Goal: Task Accomplishment & Management: Manage account settings

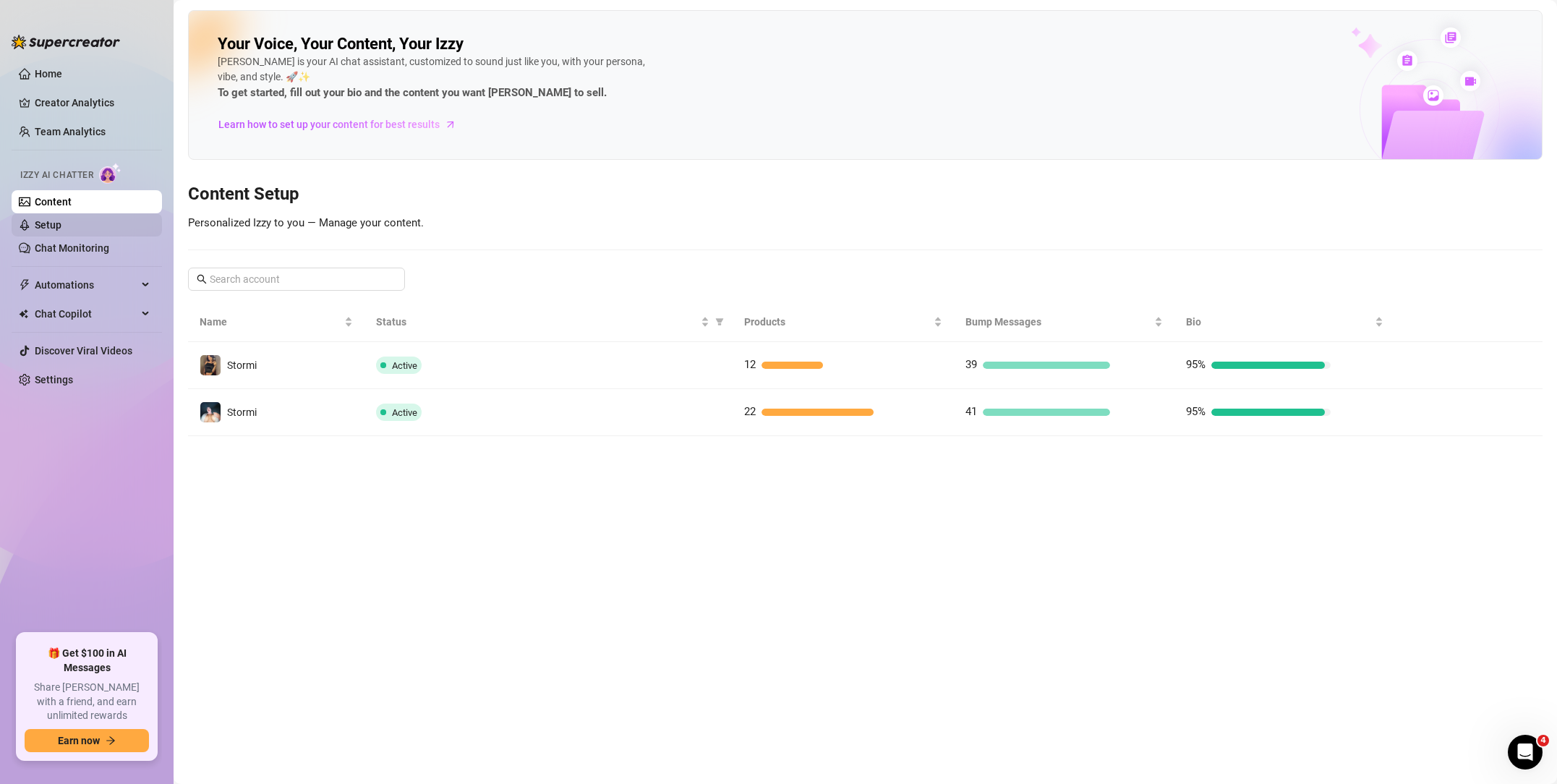
click at [62, 226] on link "Setup" at bounding box center [47, 225] width 26 height 11
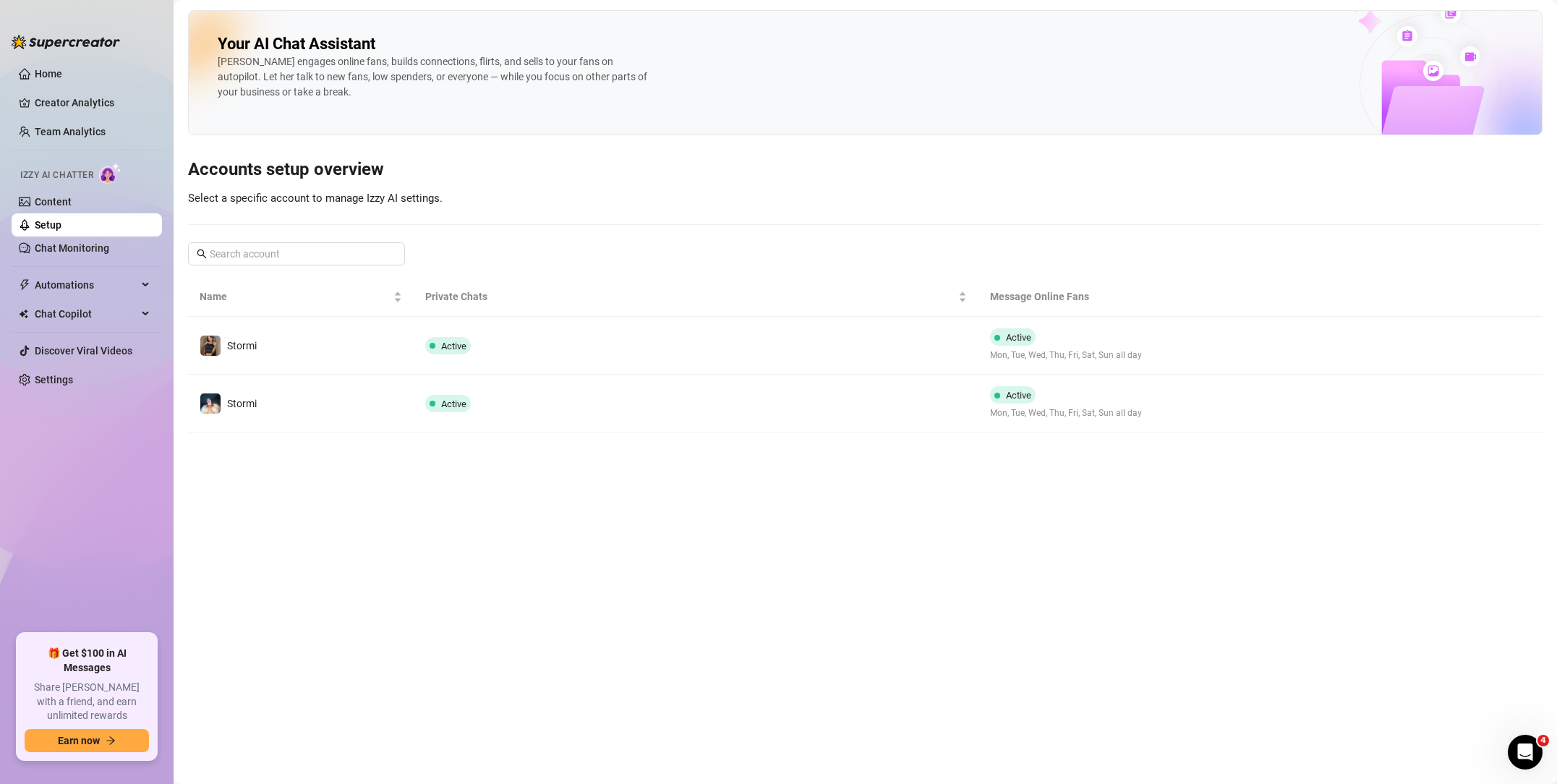
click at [106, 188] on div "Izzy AI Chatter" at bounding box center [86, 173] width 153 height 33
click at [113, 173] on img at bounding box center [110, 173] width 22 height 21
click at [72, 203] on link "Content" at bounding box center [53, 201] width 37 height 11
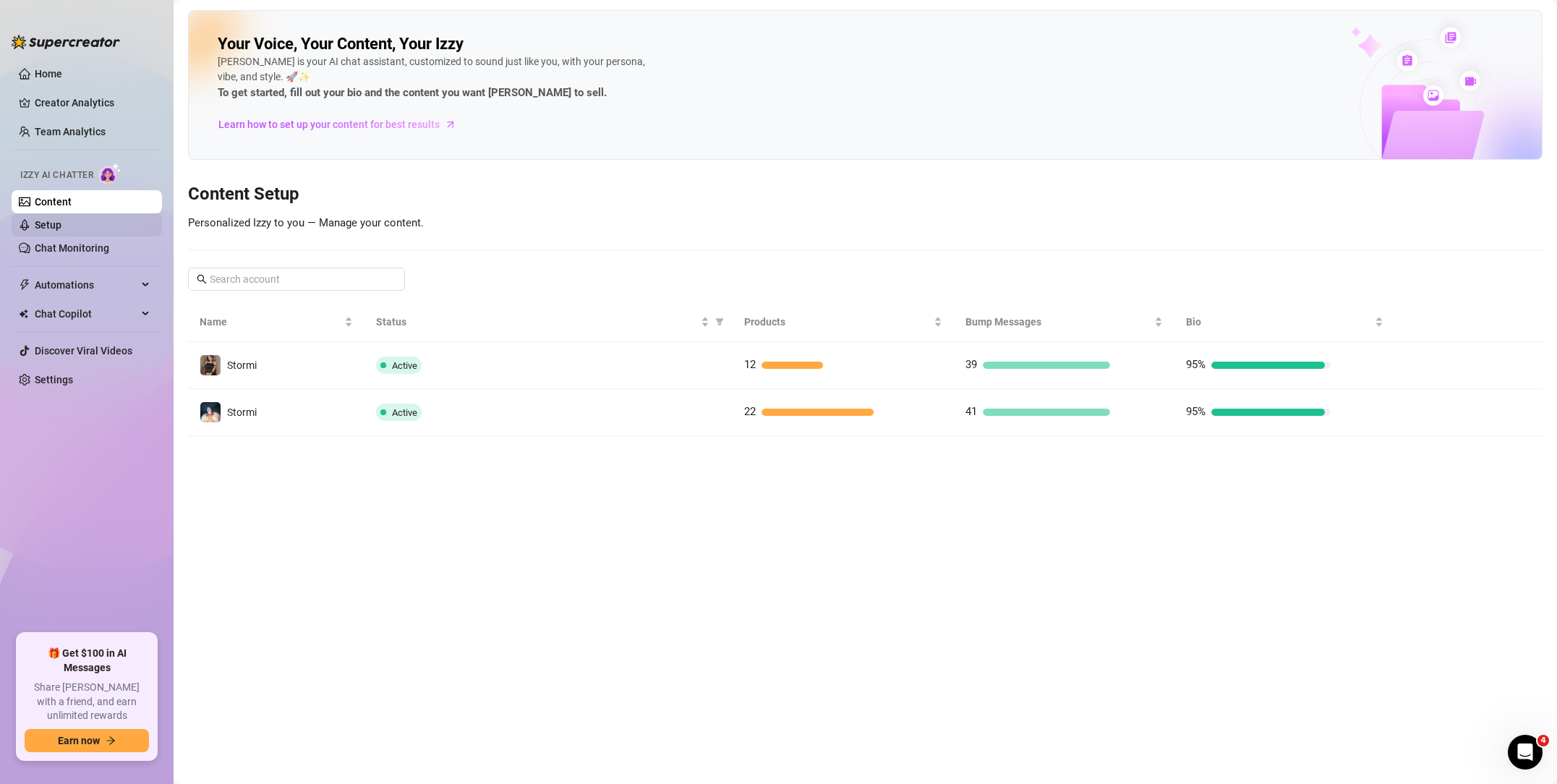
click at [62, 231] on link "Setup" at bounding box center [47, 225] width 26 height 11
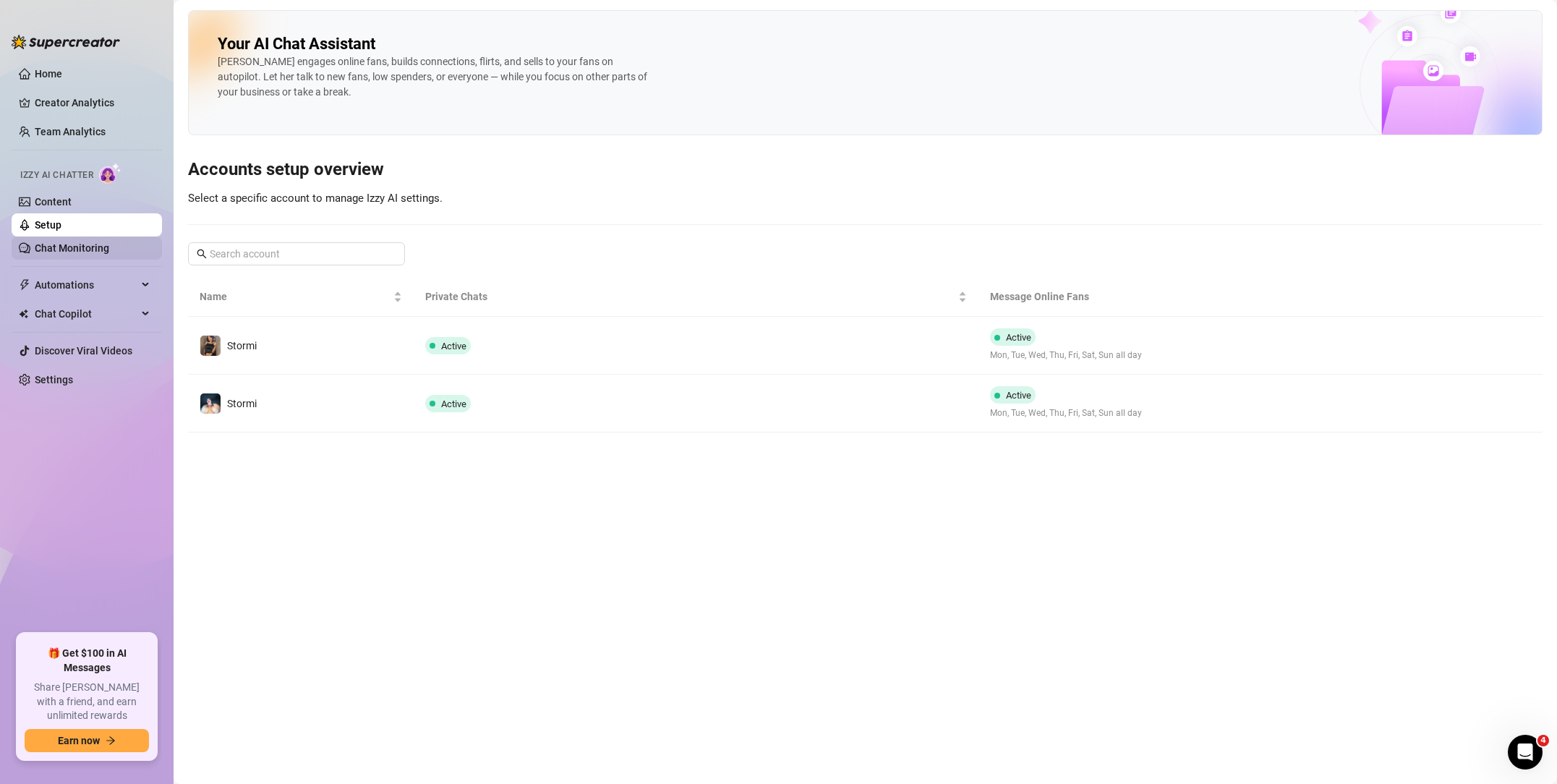
click at [66, 254] on link "Chat Monitoring" at bounding box center [71, 248] width 74 height 11
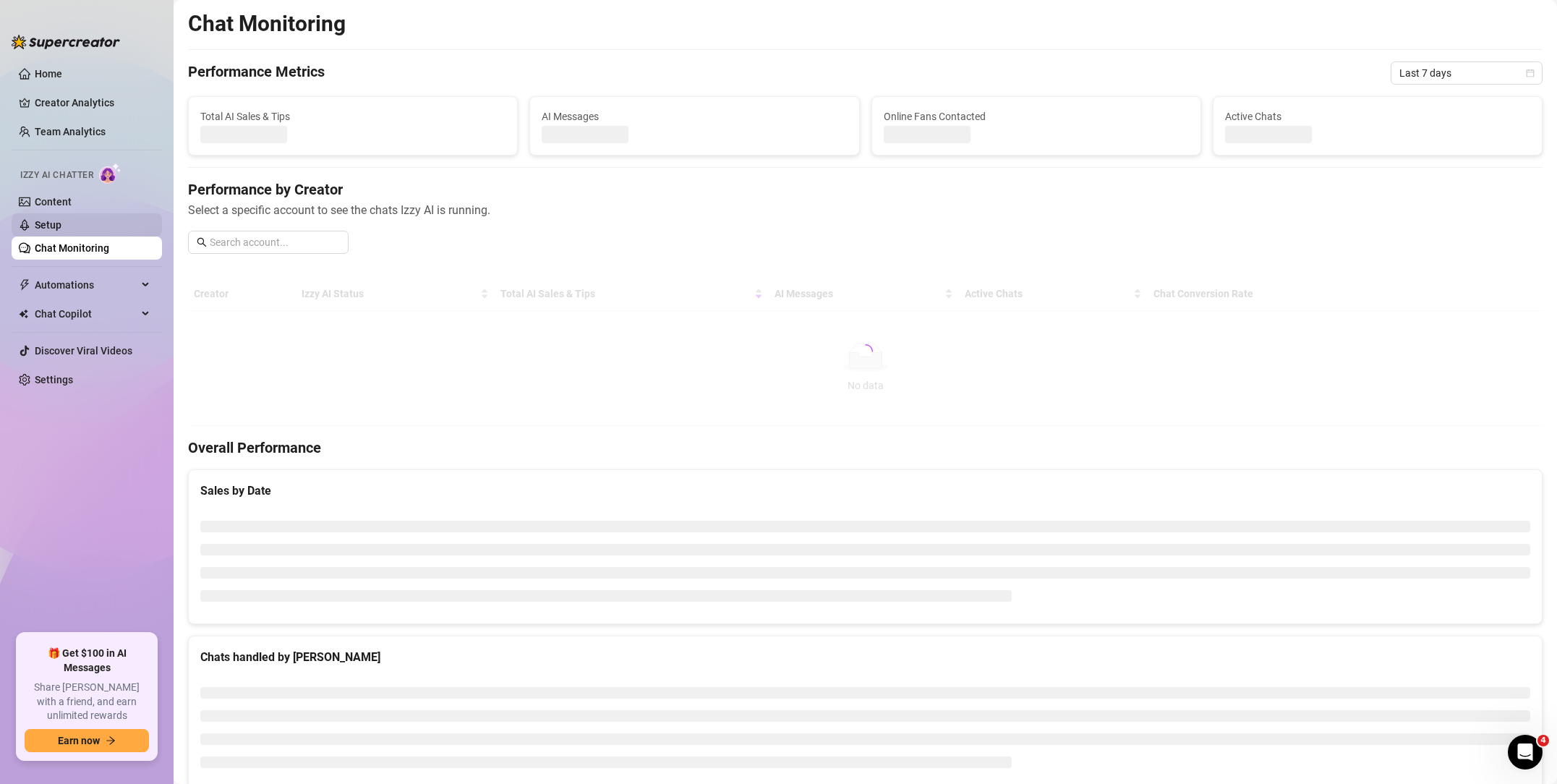
click at [62, 219] on link "Setup" at bounding box center [47, 225] width 26 height 11
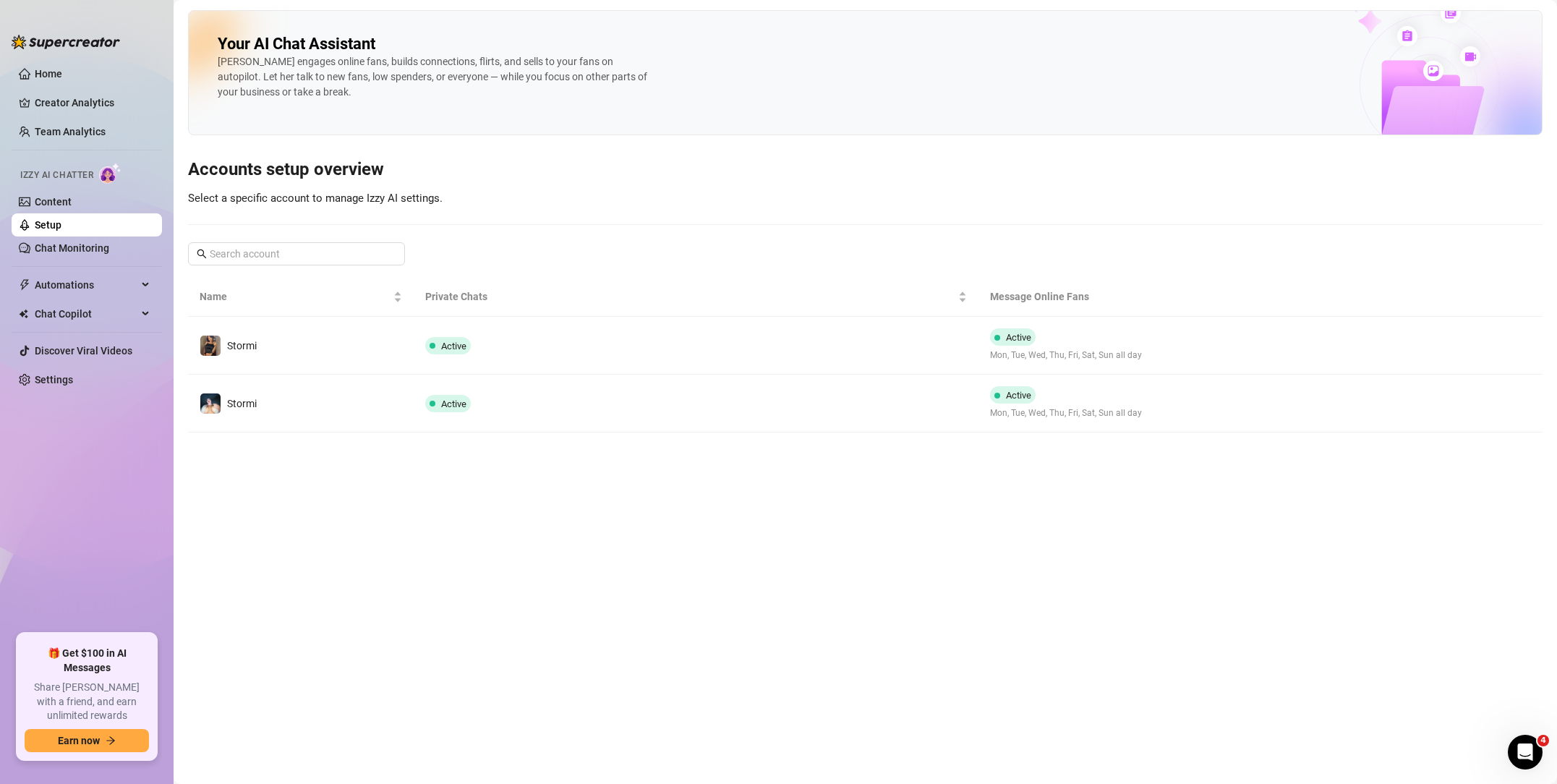
click at [265, 346] on td "Stormi" at bounding box center [301, 345] width 225 height 58
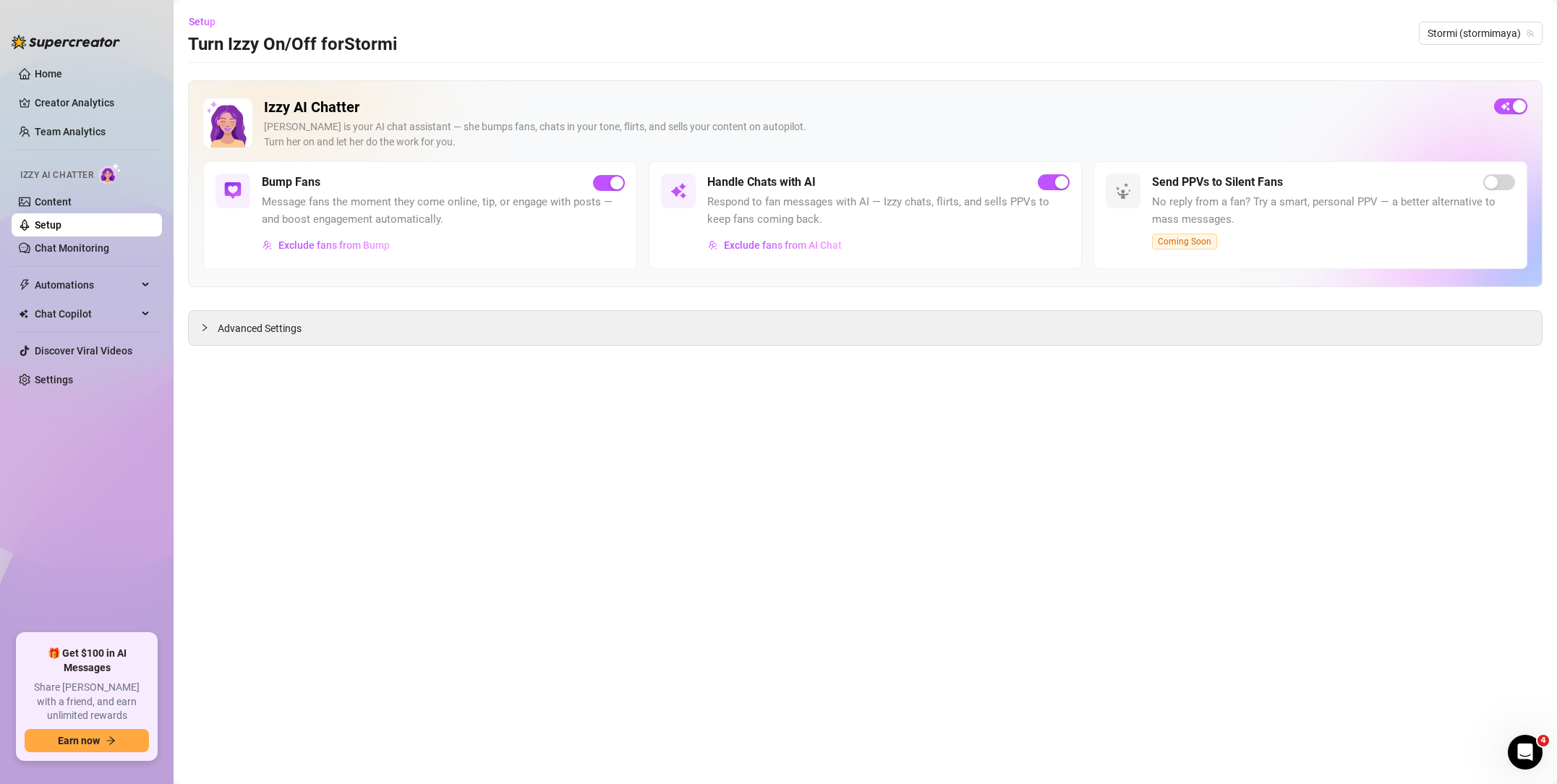
click at [582, 178] on div "Bump Fans" at bounding box center [443, 182] width 363 height 18
click at [595, 182] on span "button" at bounding box center [609, 183] width 32 height 16
drag, startPoint x: 37, startPoint y: 333, endPoint x: 12, endPoint y: 336, distance: 25.2
click at [13, 336] on ul "Home Creator Analytics Team Analytics Izzy AI Chatter Content Setup Chat Monito…" at bounding box center [86, 342] width 150 height 571
click at [62, 231] on link "Setup" at bounding box center [47, 225] width 26 height 11
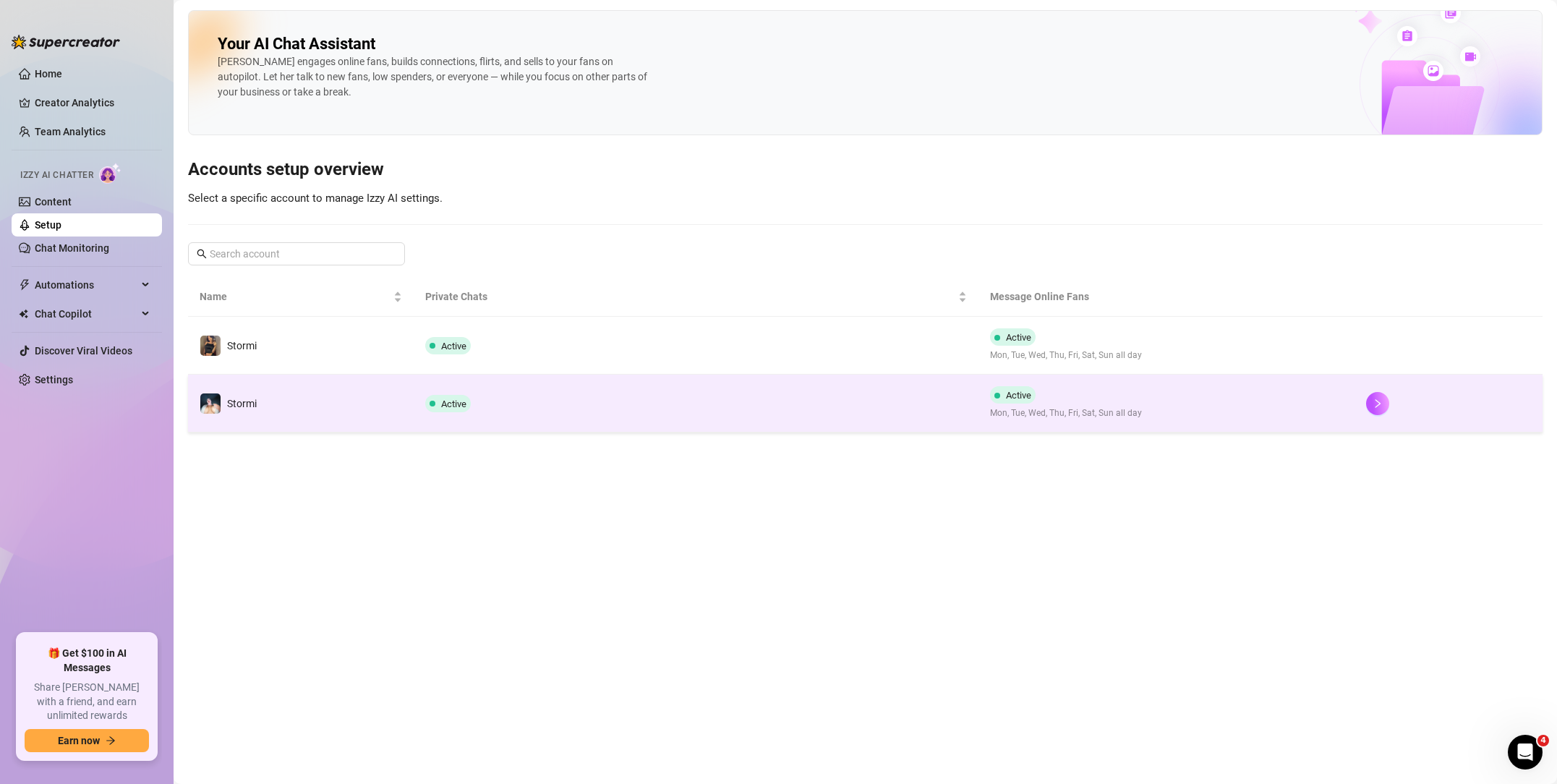
click at [303, 384] on td "Stormi" at bounding box center [301, 404] width 225 height 58
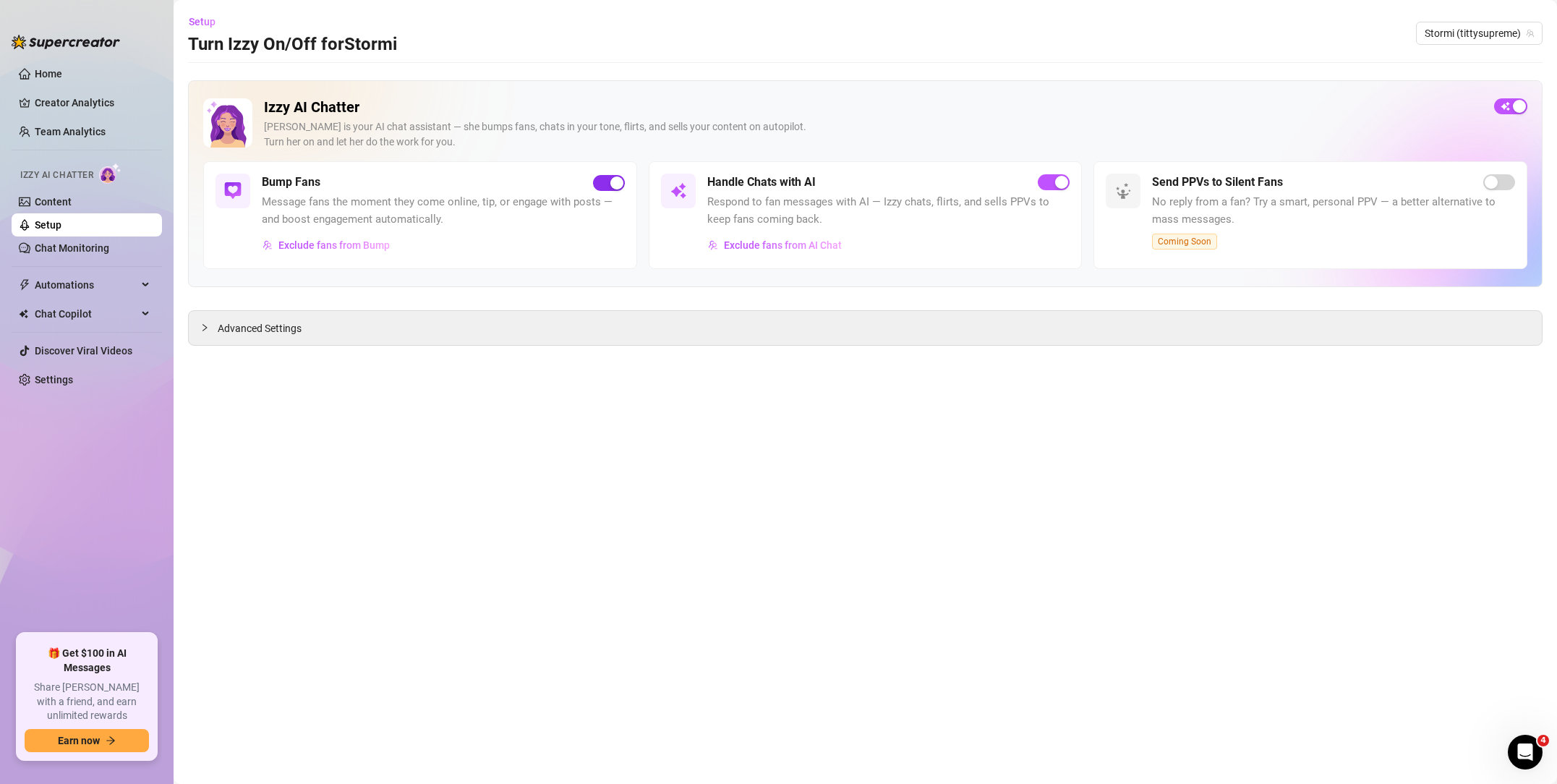
click at [603, 177] on span "button" at bounding box center [609, 183] width 32 height 16
click at [63, 196] on link "Content" at bounding box center [53, 201] width 37 height 11
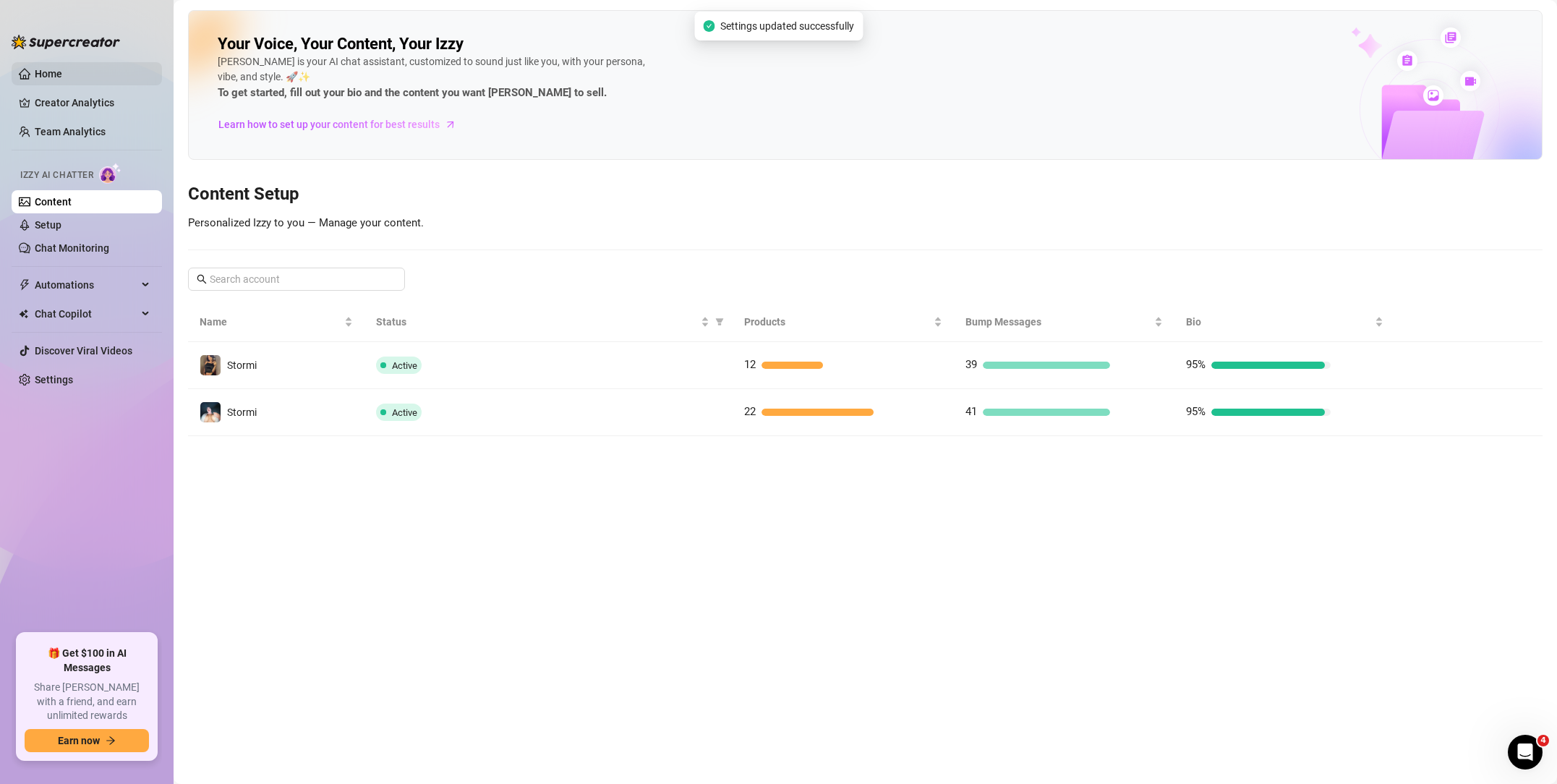
click at [58, 74] on link "Home" at bounding box center [48, 74] width 27 height 11
